Goal: Find contact information: Find contact information

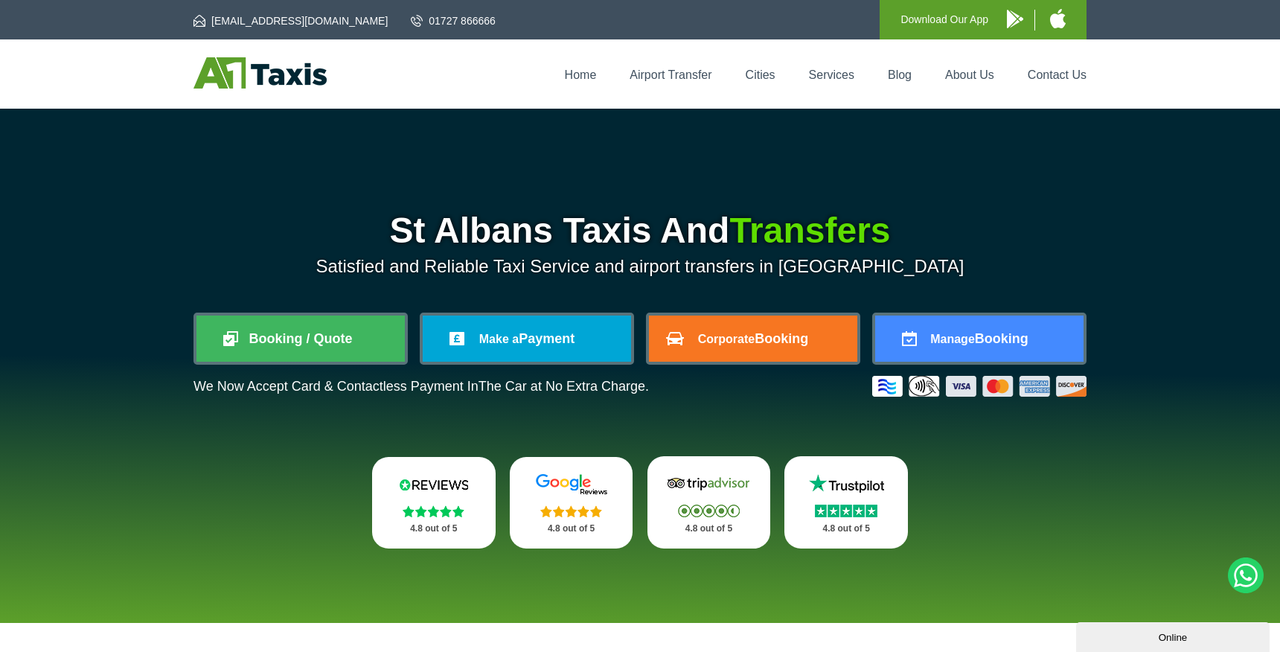
click at [1044, 65] on div "Home Airport Transfer Cities Services Blog About Us Contact Us" at bounding box center [639, 73] width 893 height 33
click at [1046, 73] on link "Contact Us" at bounding box center [1057, 74] width 59 height 13
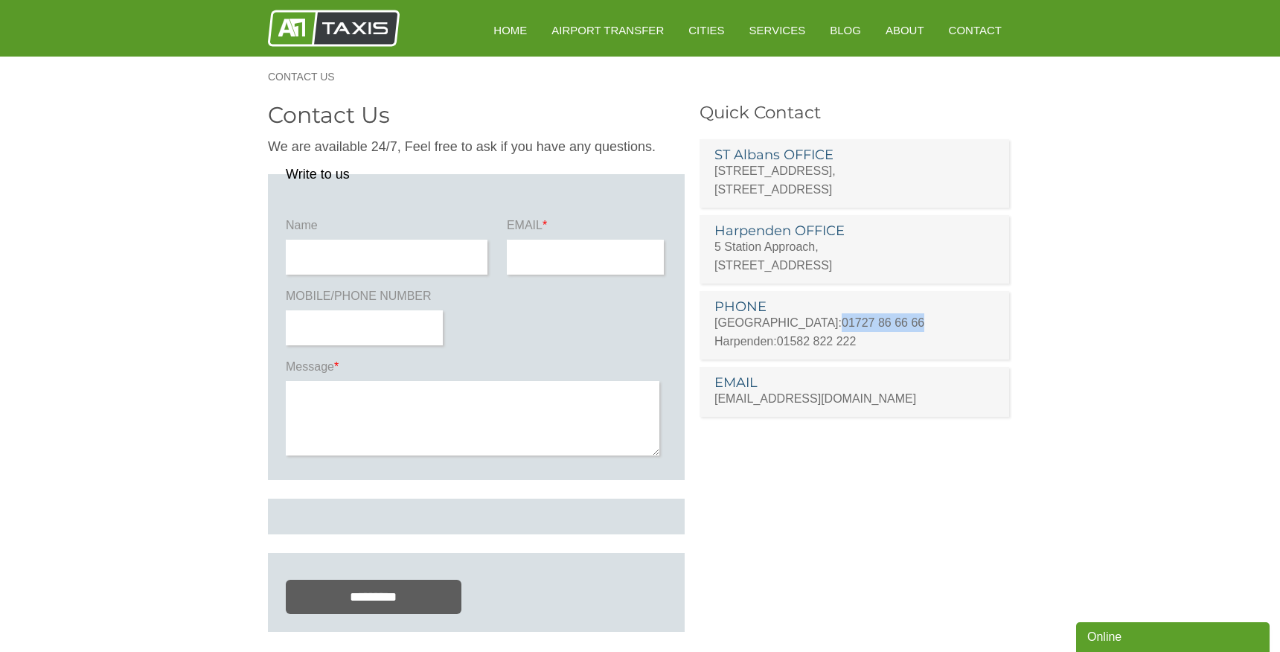
copy link "01727 86 66 66"
